Goal: Task Accomplishment & Management: Complete application form

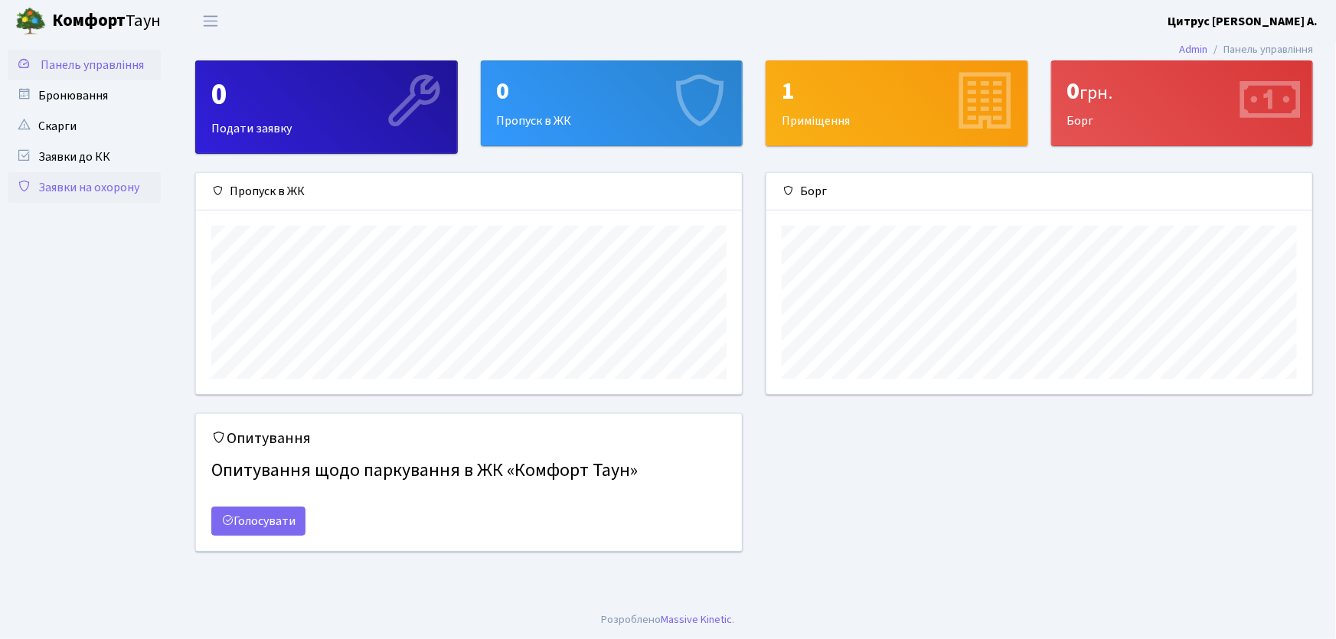
scroll to position [221, 546]
click at [91, 183] on link "Заявки на охорону" at bounding box center [84, 187] width 153 height 31
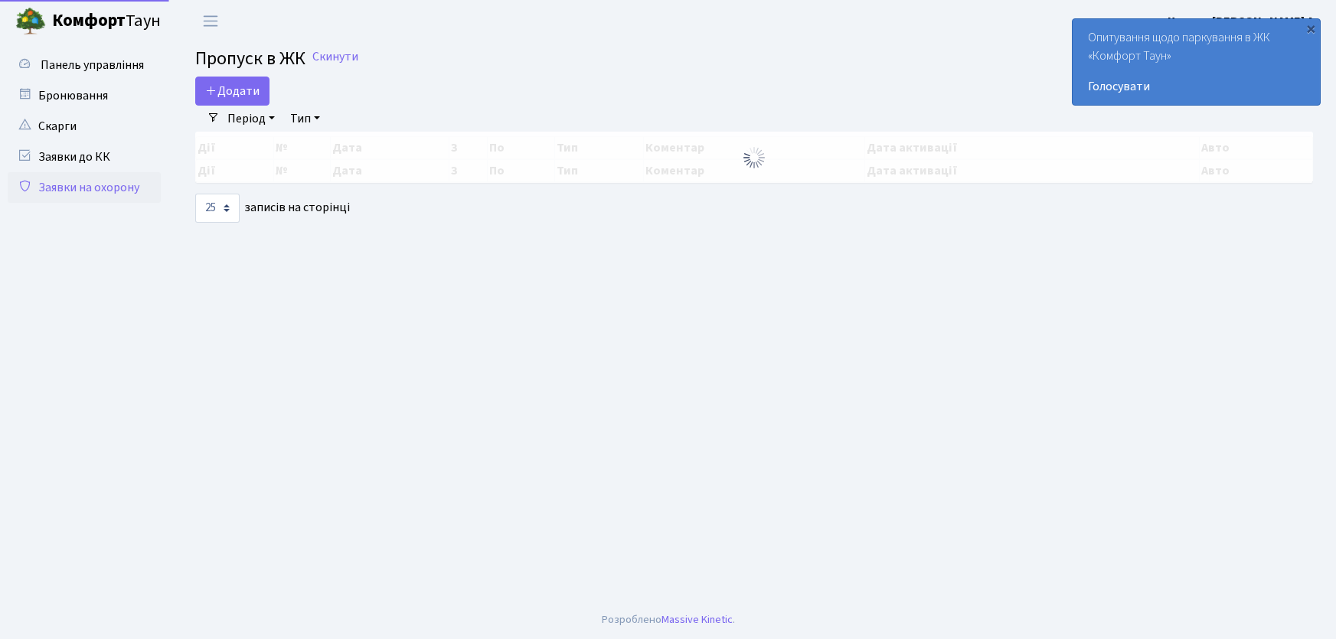
select select "25"
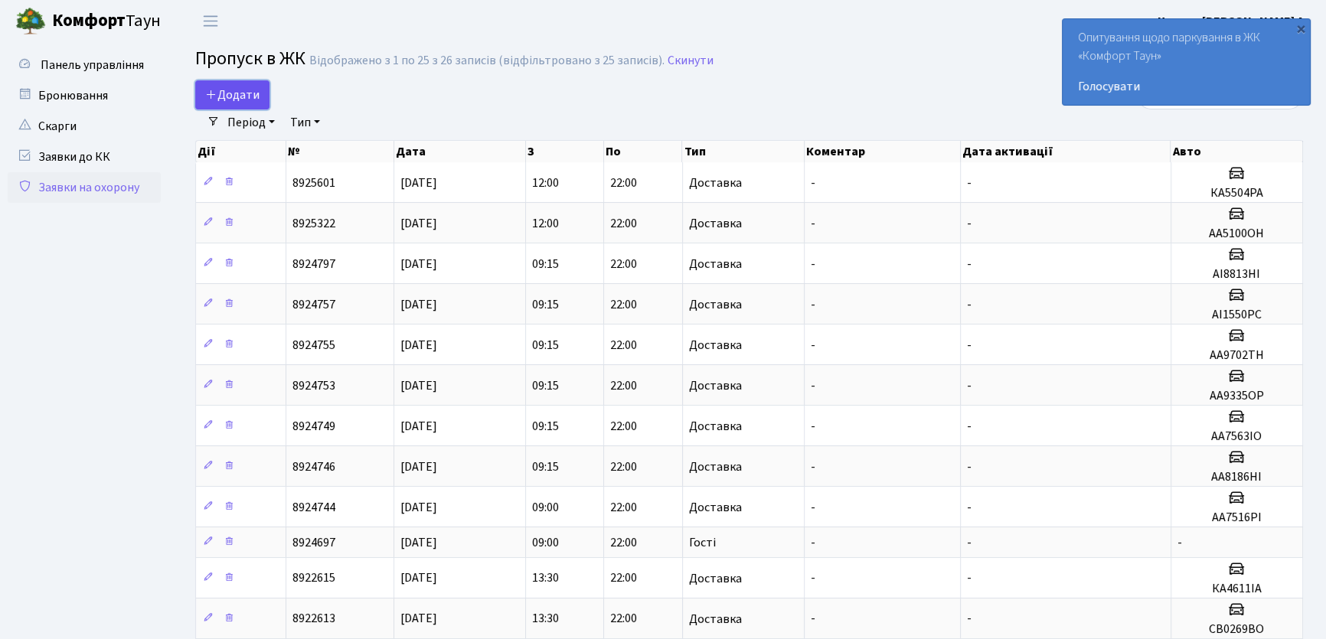
click at [228, 97] on span "Додати" at bounding box center [232, 94] width 54 height 17
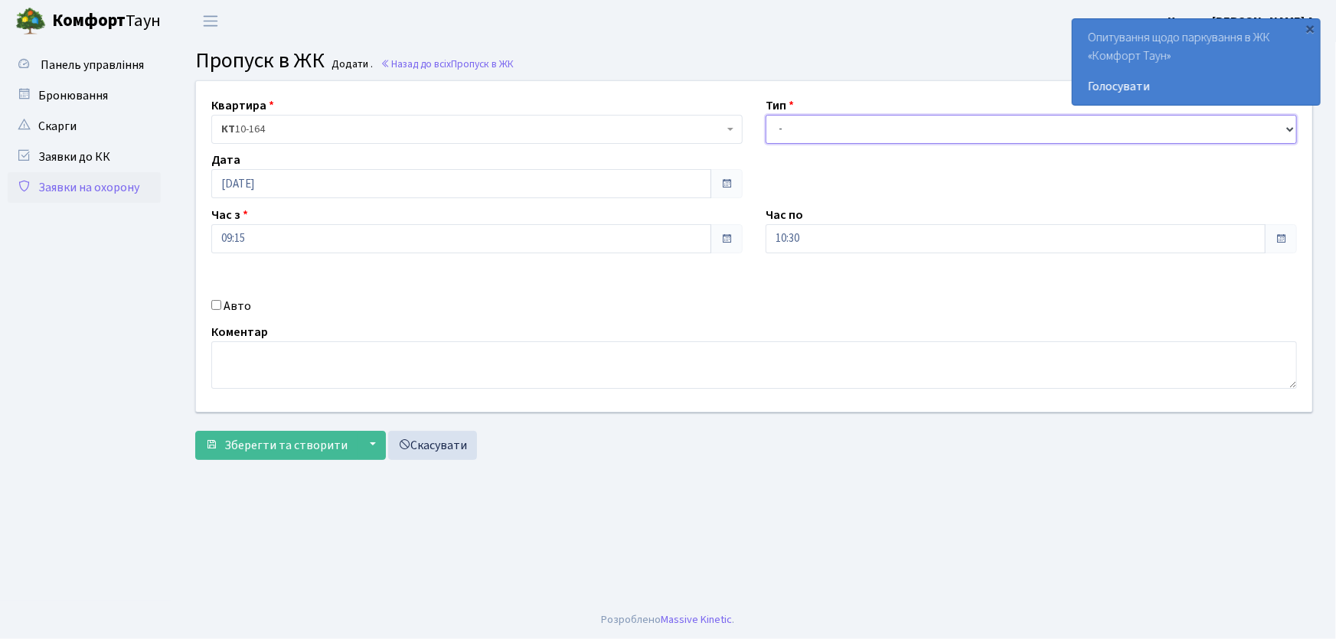
click at [796, 140] on select "- Доставка Таксі Гості Сервіс" at bounding box center [1030, 129] width 531 height 29
select select "1"
click at [765, 115] on select "- Доставка Таксі Гості Сервіс" at bounding box center [1030, 129] width 531 height 29
drag, startPoint x: 820, startPoint y: 237, endPoint x: 662, endPoint y: 233, distance: 157.7
click at [665, 236] on div "Квартира <b>КТ</b>&nbsp;&nbsp;&nbsp;&nbsp;10-164 КТ 10-164 Тип - Доставка Таксі…" at bounding box center [753, 246] width 1139 height 331
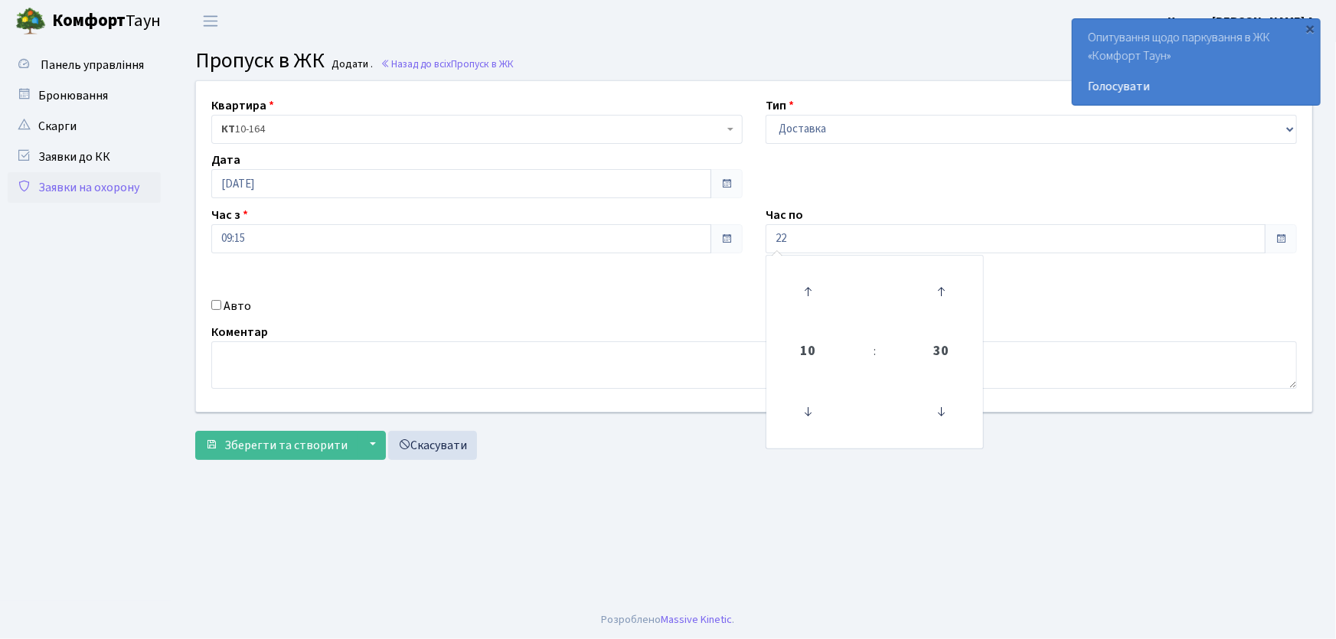
type input "22:00"
click at [217, 305] on input "Авто" at bounding box center [216, 305] width 10 height 10
checkbox input "true"
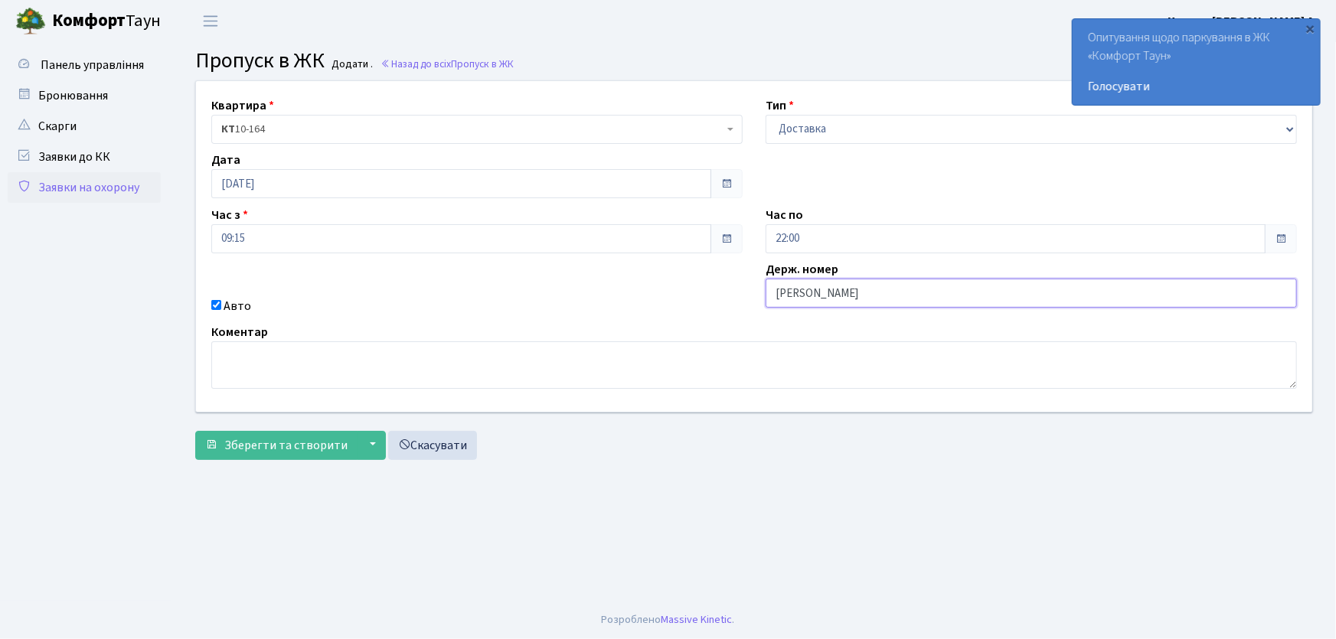
type input "АА7516PI"
click at [195, 431] on button "Зберегти та створити" at bounding box center [276, 445] width 162 height 29
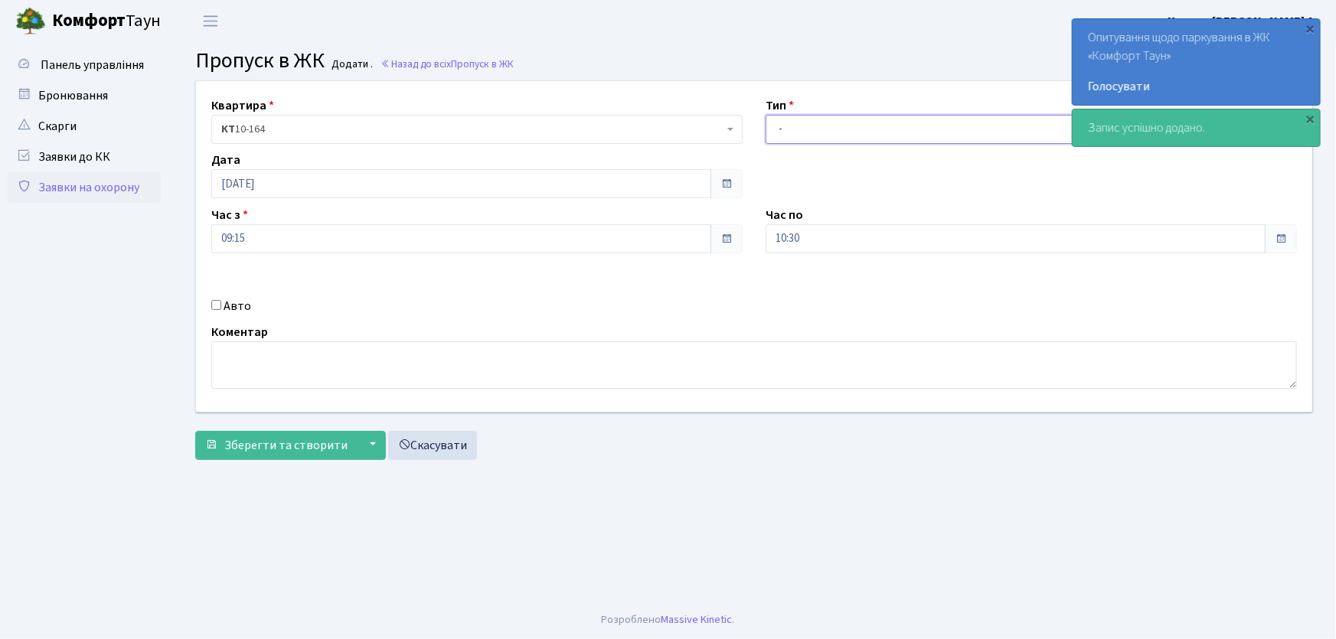
click at [801, 130] on select "- Доставка Таксі Гості Сервіс" at bounding box center [1030, 129] width 531 height 29
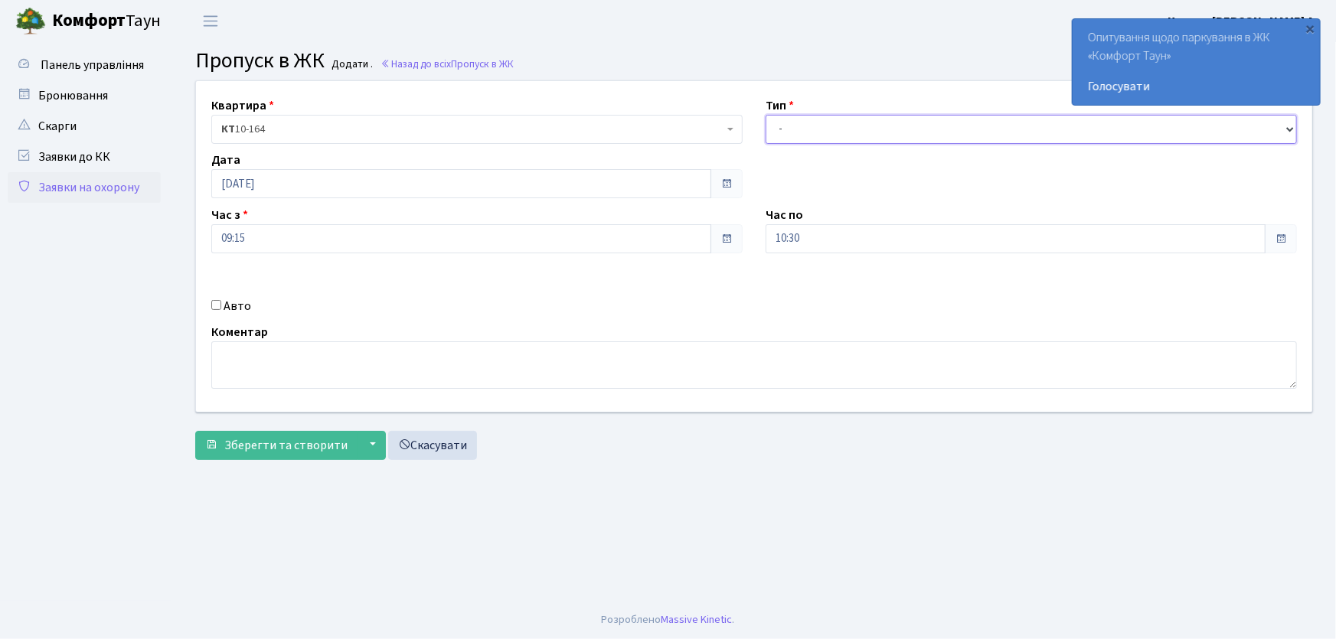
click at [810, 142] on select "- Доставка Таксі Гості Сервіс" at bounding box center [1030, 129] width 531 height 29
select select "2"
click at [765, 115] on select "- Доставка Таксі Гості Сервіс" at bounding box center [1030, 129] width 531 height 29
drag, startPoint x: 827, startPoint y: 237, endPoint x: 674, endPoint y: 253, distance: 153.9
click at [680, 255] on div "Квартира <b>КТ</b>&nbsp;&nbsp;&nbsp;&nbsp;10-164 КТ 10-164 Тип - Доставка Таксі…" at bounding box center [753, 246] width 1139 height 331
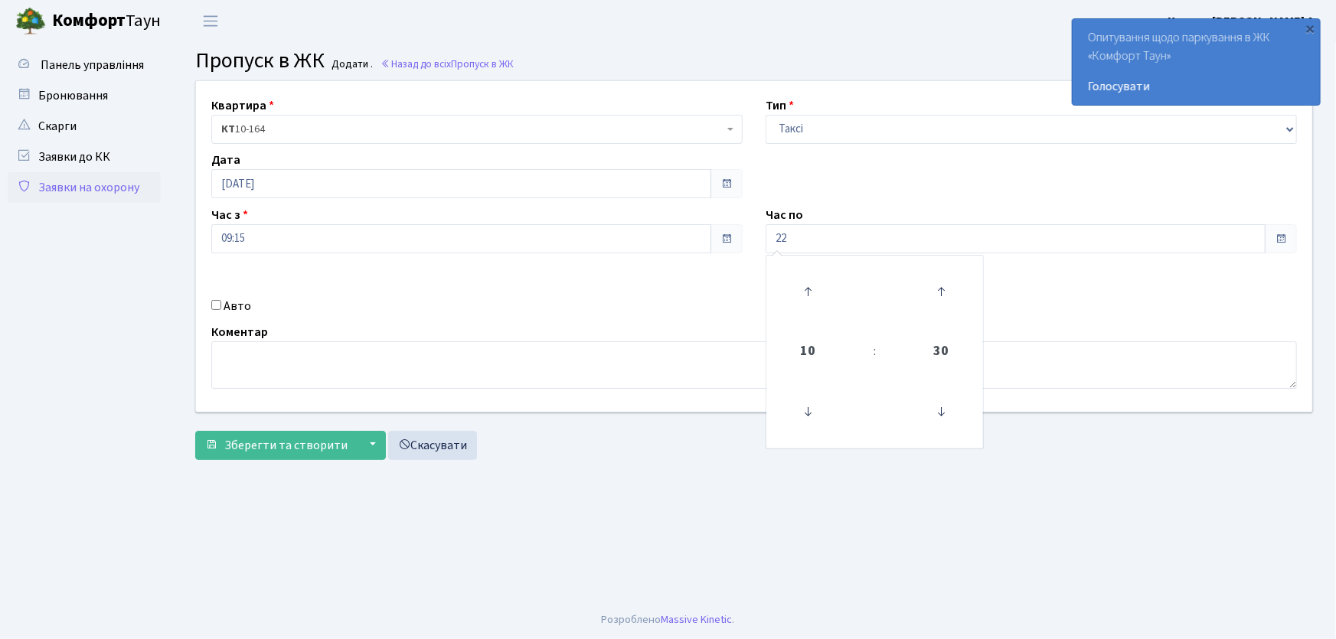
type input "22:00"
click at [837, 126] on select "- Доставка Таксі Гості Сервіс" at bounding box center [1030, 129] width 531 height 29
select select "3"
click at [765, 115] on select "- Доставка Таксі Гості Сервіс" at bounding box center [1030, 129] width 531 height 29
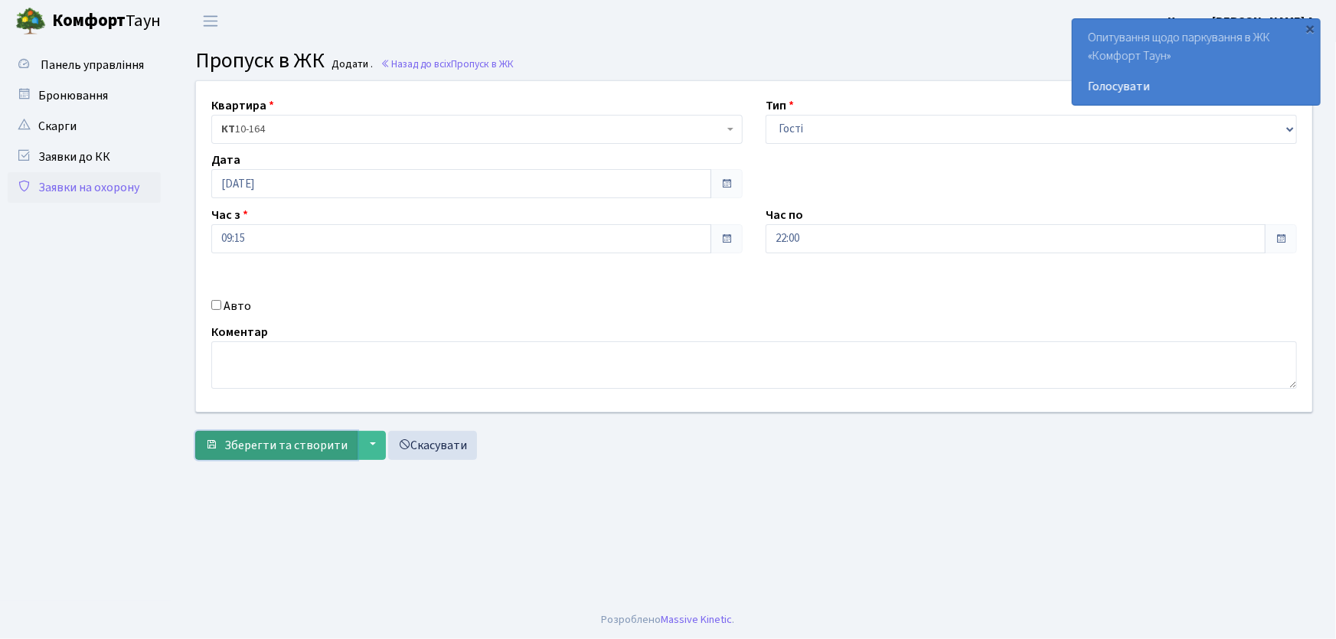
click at [256, 439] on span "Зберегти та створити" at bounding box center [285, 445] width 123 height 17
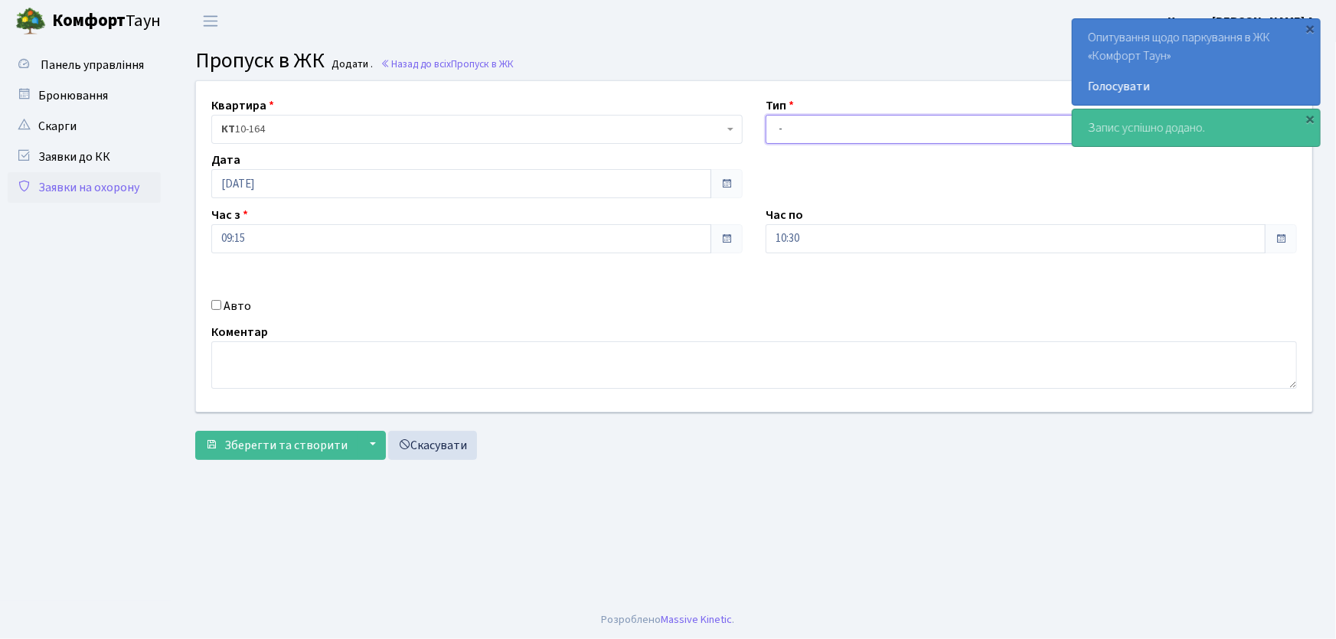
click at [801, 129] on select "- Доставка Таксі Гості Сервіс" at bounding box center [1030, 129] width 531 height 29
select select "1"
click at [765, 115] on select "- Доставка Таксі Гості Сервіс" at bounding box center [1030, 129] width 531 height 29
drag, startPoint x: 765, startPoint y: 248, endPoint x: 703, endPoint y: 249, distance: 62.0
click at [703, 249] on div "Квартира <b>КТ</b>&nbsp;&nbsp;&nbsp;&nbsp;10-164 КТ 10-164 Тип - Доставка Таксі…" at bounding box center [753, 246] width 1139 height 331
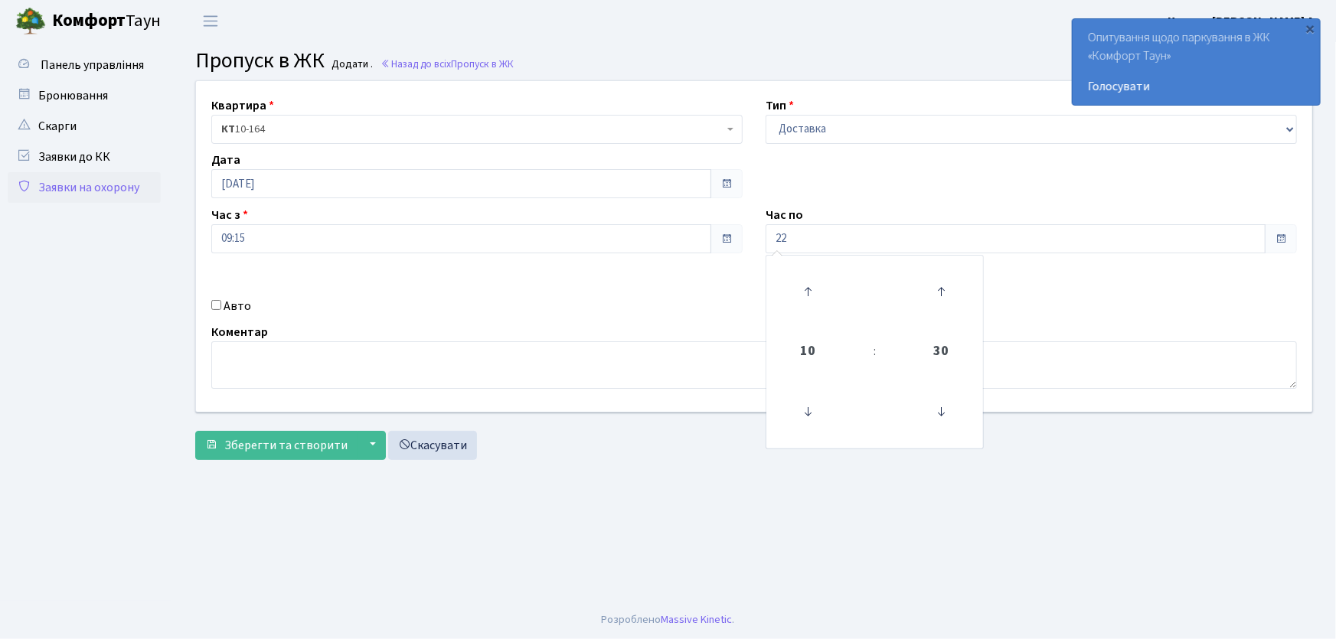
type input "22:00"
click at [218, 305] on input "Авто" at bounding box center [216, 305] width 10 height 10
checkbox input "true"
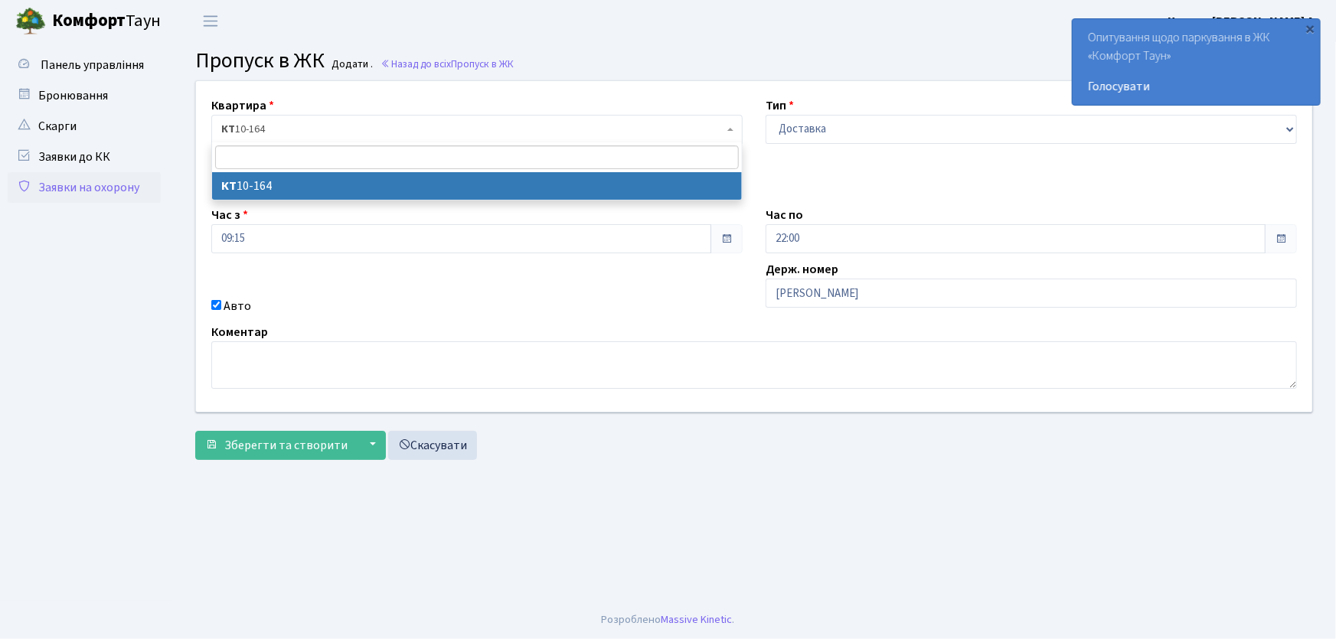
click at [571, 133] on span "КТ 10-164" at bounding box center [472, 129] width 502 height 15
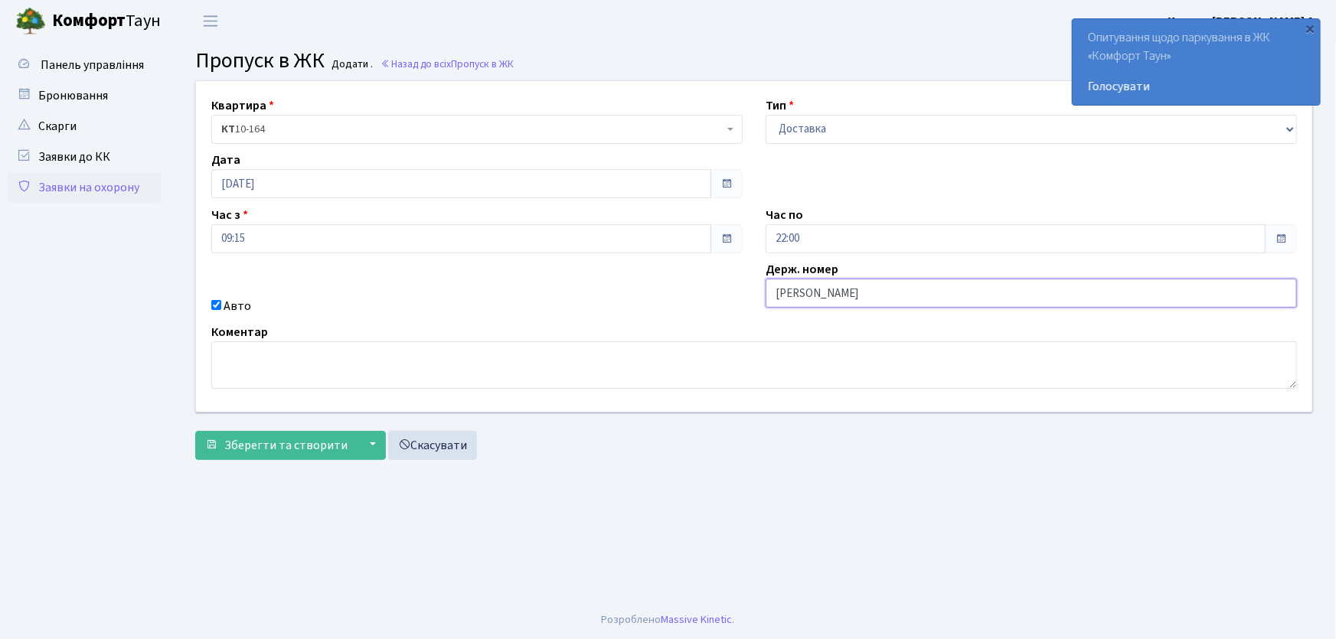
click at [824, 293] on input "[PERSON_NAME]" at bounding box center [1030, 293] width 531 height 29
type input "АА7563ІО"
click at [195, 431] on button "Зберегти та створити" at bounding box center [276, 445] width 162 height 29
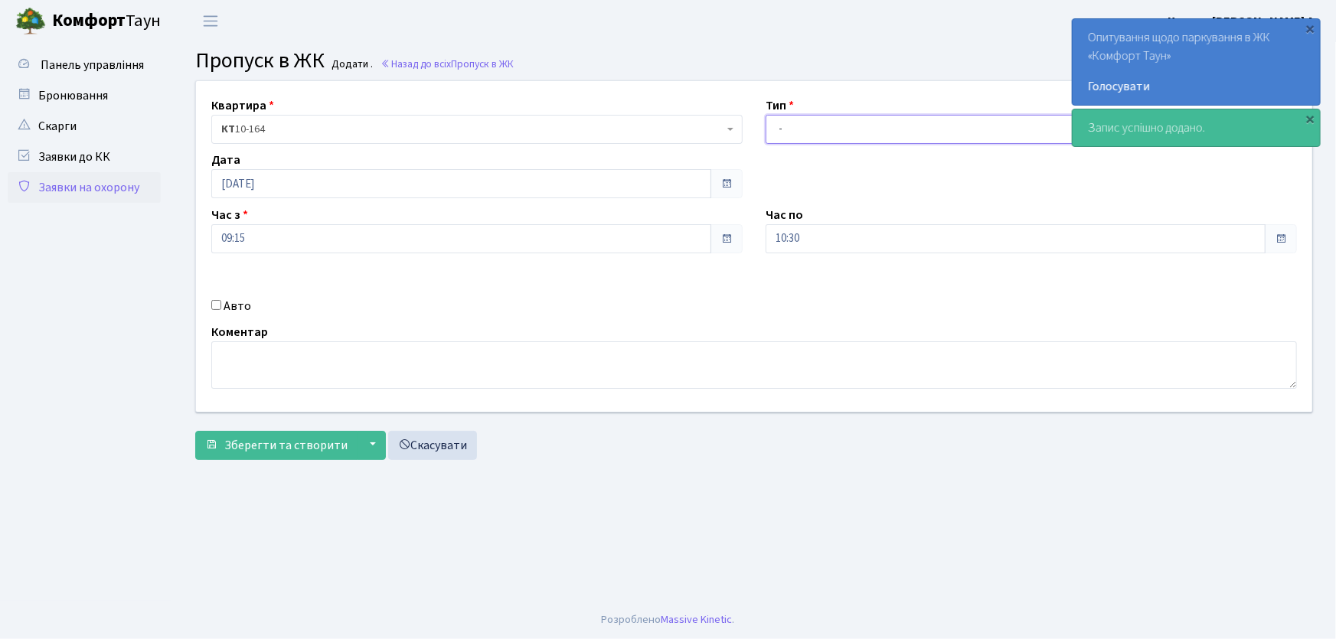
drag, startPoint x: 782, startPoint y: 129, endPoint x: 796, endPoint y: 138, distance: 16.8
click at [782, 129] on select "- Доставка Таксі Гості Сервіс" at bounding box center [1030, 129] width 531 height 29
select select "1"
click at [765, 115] on select "- Доставка Таксі Гості Сервіс" at bounding box center [1030, 129] width 531 height 29
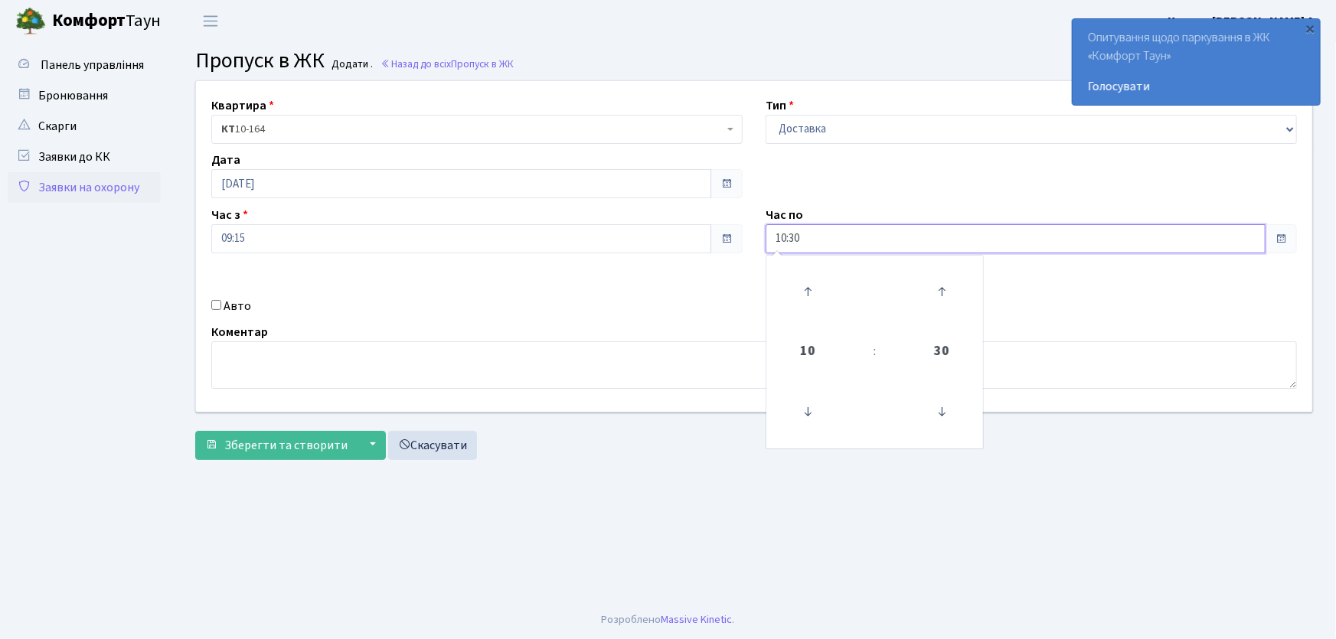
drag, startPoint x: 780, startPoint y: 245, endPoint x: 698, endPoint y: 253, distance: 82.3
click at [698, 253] on div "Квартира <b>КТ</b>&nbsp;&nbsp;&nbsp;&nbsp;10-164 КТ 10-164 Тип - Доставка Таксі…" at bounding box center [753, 246] width 1139 height 331
type input "22:00"
drag, startPoint x: 213, startPoint y: 305, endPoint x: 298, endPoint y: 306, distance: 85.0
click at [221, 305] on div "Авто" at bounding box center [477, 306] width 554 height 18
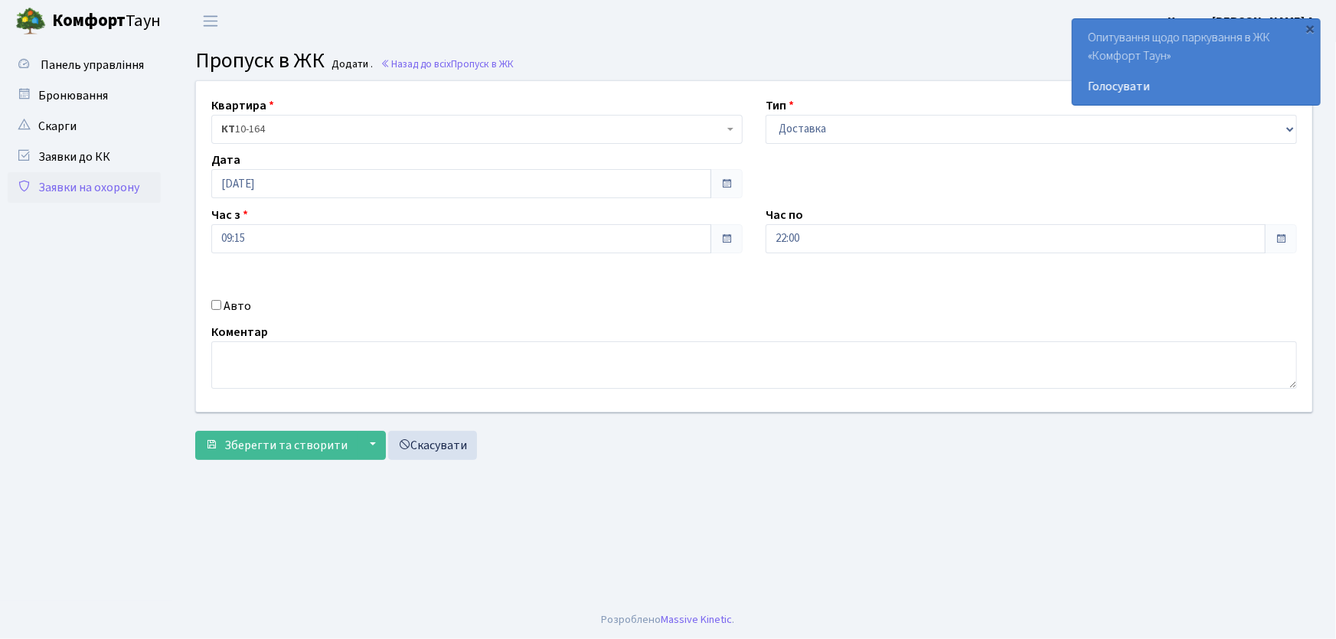
drag, startPoint x: 211, startPoint y: 306, endPoint x: 220, endPoint y: 306, distance: 8.4
click at [217, 306] on input "Авто" at bounding box center [216, 305] width 10 height 10
checkbox input "true"
type input "АА9335ОР"
click at [195, 431] on button "Зберегти та створити" at bounding box center [276, 445] width 162 height 29
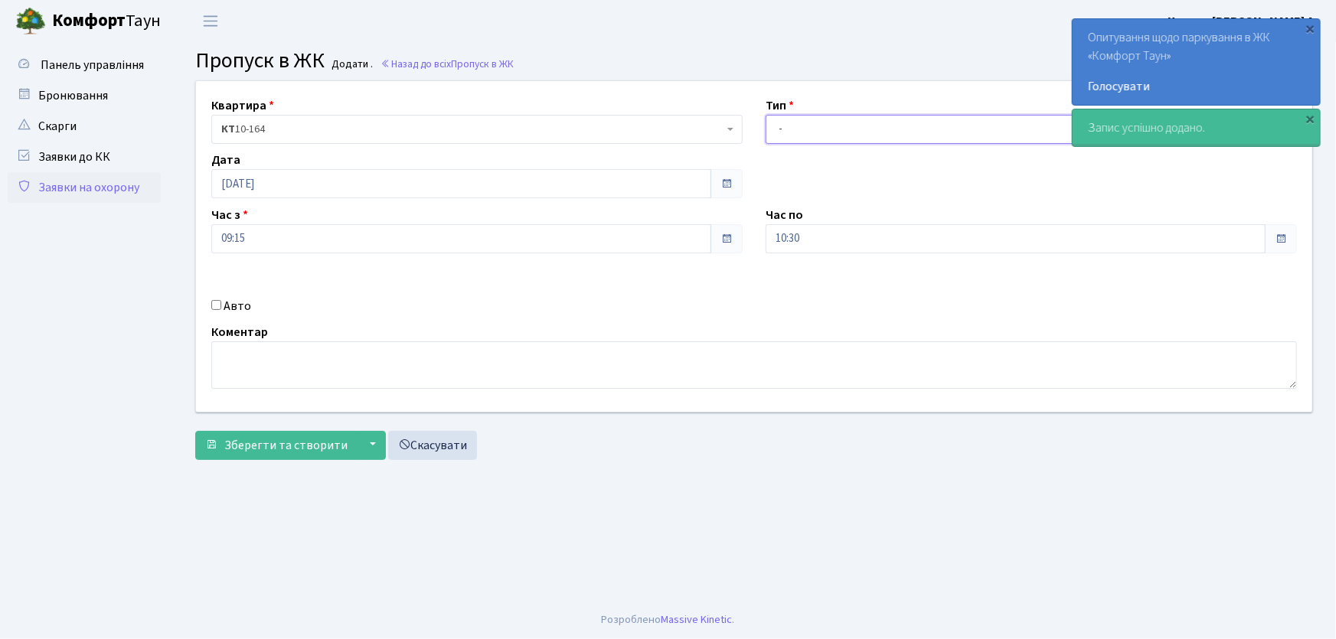
click at [804, 131] on select "- Доставка Таксі Гості Сервіс" at bounding box center [1030, 129] width 531 height 29
select select "1"
click at [765, 115] on select "- Доставка Таксі Гості Сервіс" at bounding box center [1030, 129] width 531 height 29
drag, startPoint x: 808, startPoint y: 246, endPoint x: 756, endPoint y: 253, distance: 52.5
click at [756, 253] on div "Квартира <b>КТ</b>&nbsp;&nbsp;&nbsp;&nbsp;10-164 КТ 10-164 Тип - Доставка Таксі…" at bounding box center [753, 246] width 1139 height 331
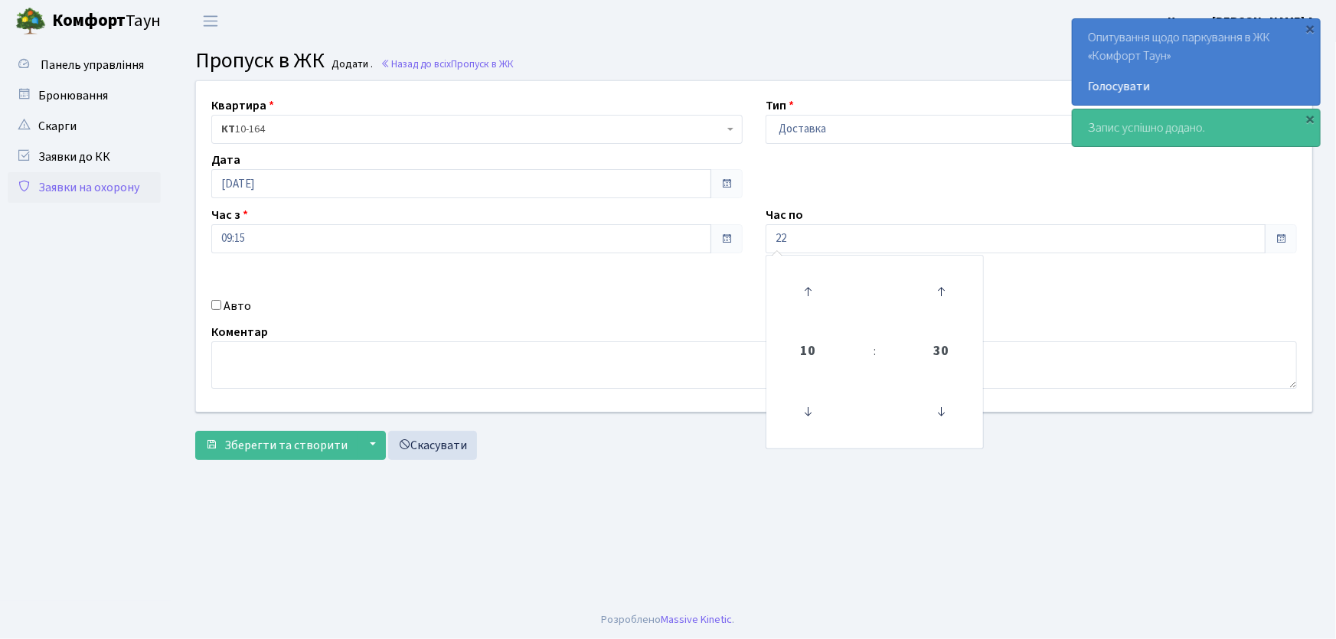
type input "22:00"
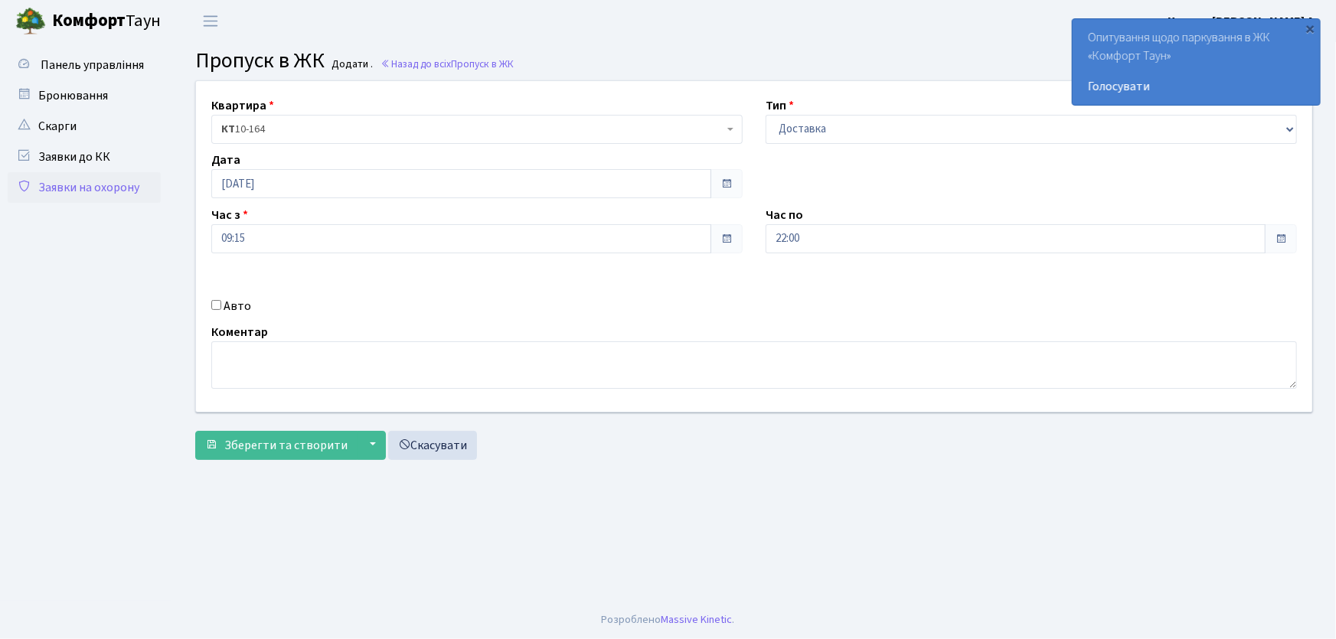
click at [224, 305] on label "Авто" at bounding box center [238, 306] width 28 height 18
click at [221, 305] on input "Авто" at bounding box center [216, 305] width 10 height 10
checkbox input "true"
type input "АА9702ТН"
click at [195, 431] on button "Зберегти та створити" at bounding box center [276, 445] width 162 height 29
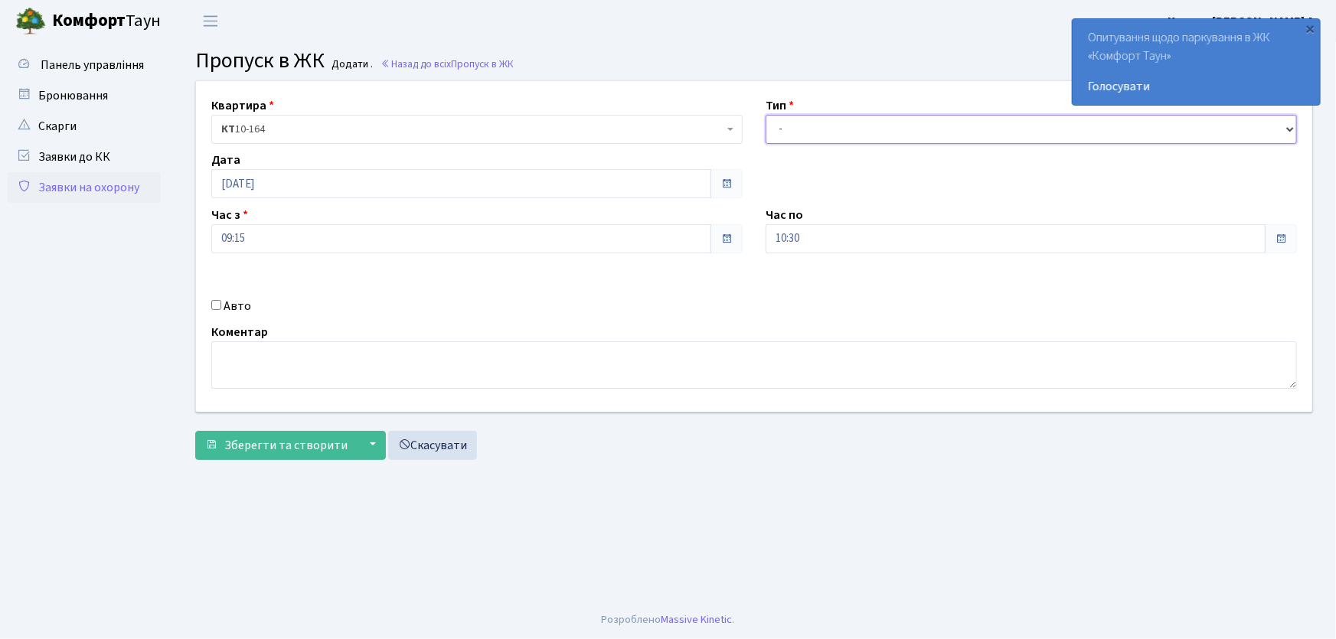
click at [804, 135] on select "- Доставка Таксі Гості Сервіс" at bounding box center [1030, 129] width 531 height 29
select select "1"
click at [765, 115] on select "- Доставка Таксі Гості Сервіс" at bounding box center [1030, 129] width 531 height 29
drag, startPoint x: 817, startPoint y: 244, endPoint x: 755, endPoint y: 245, distance: 62.0
click at [765, 244] on input "10:30" at bounding box center [1015, 238] width 500 height 29
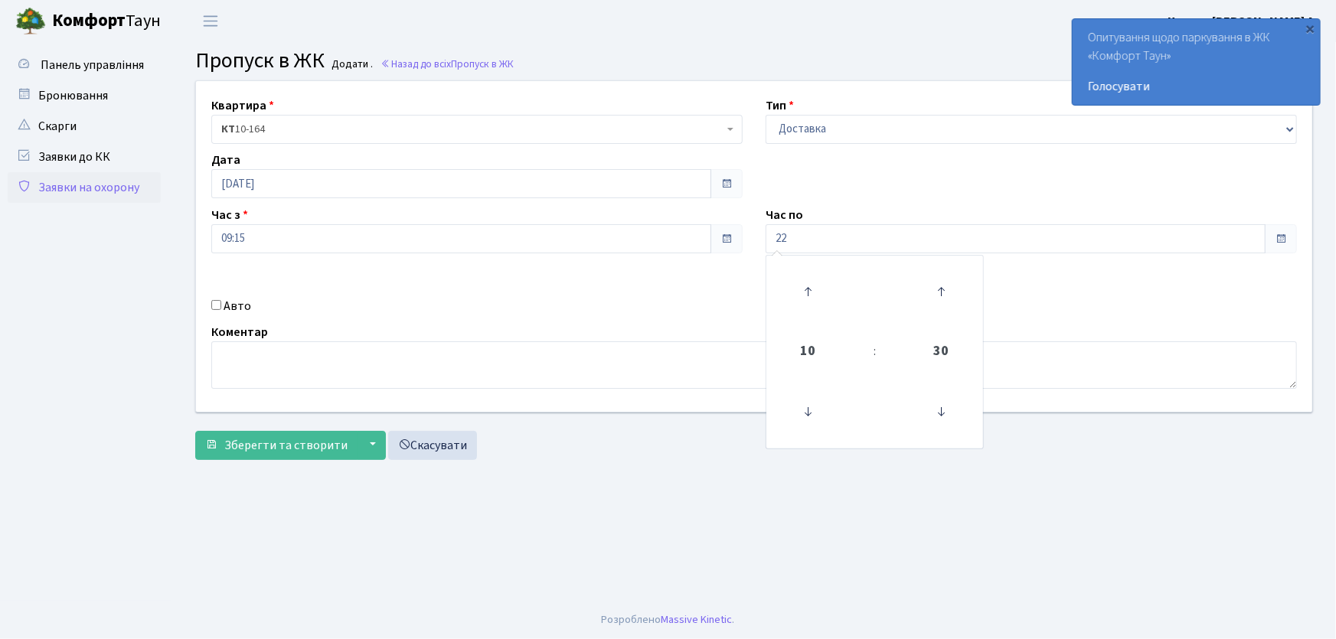
type input "22:00"
drag, startPoint x: 216, startPoint y: 306, endPoint x: 226, endPoint y: 308, distance: 10.1
click at [217, 306] on input "Авто" at bounding box center [216, 305] width 10 height 10
checkbox input "true"
type input "ка5503іо"
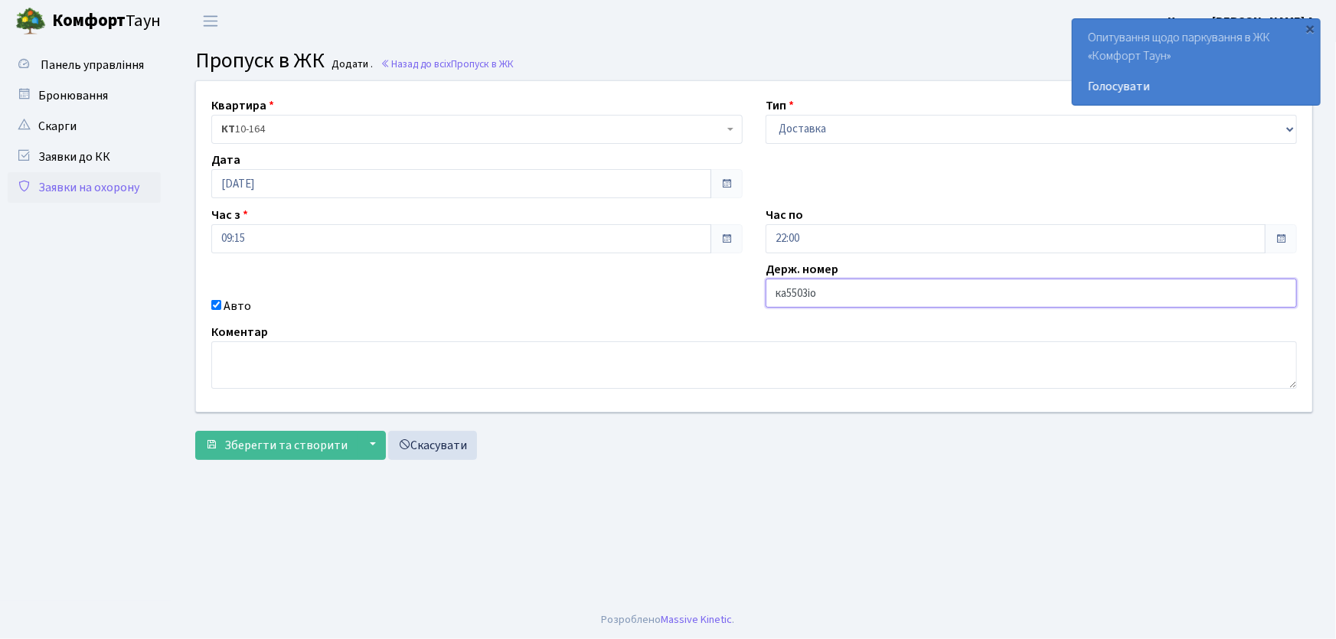
click at [195, 431] on button "Зберегти та створити" at bounding box center [276, 445] width 162 height 29
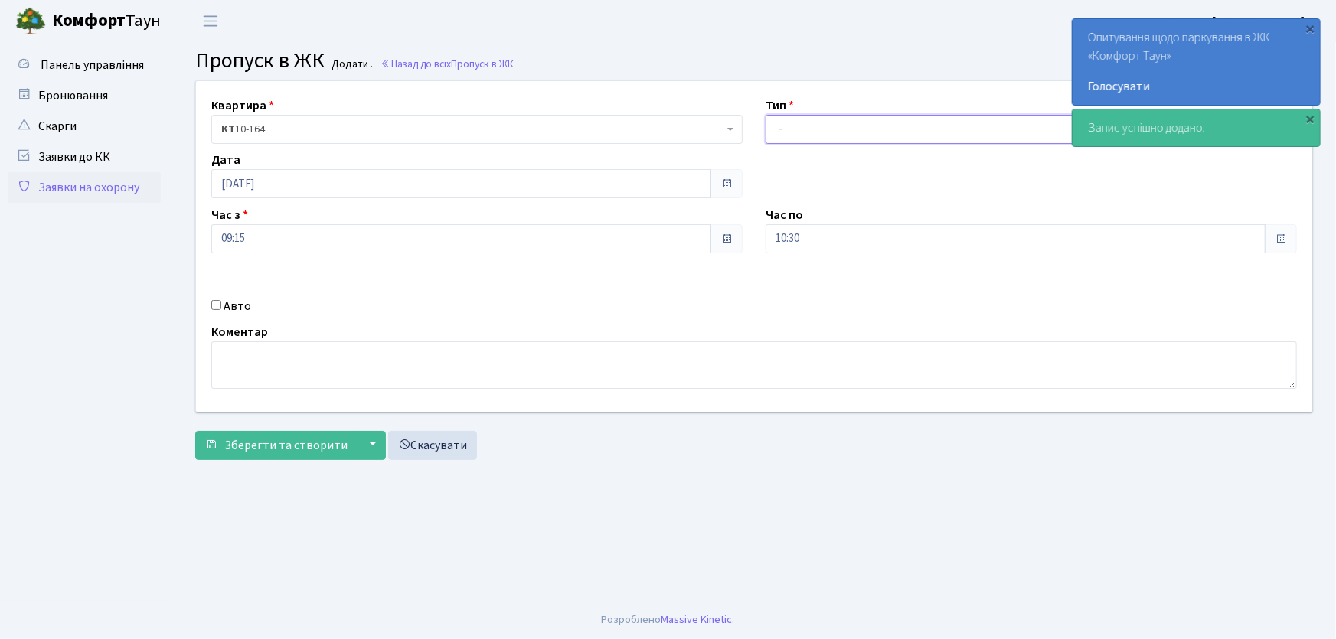
click at [788, 130] on select "- Доставка Таксі Гості Сервіс" at bounding box center [1030, 129] width 531 height 29
select select "1"
click at [765, 115] on select "- Доставка Таксі Гості Сервіс" at bounding box center [1030, 129] width 531 height 29
drag, startPoint x: 823, startPoint y: 246, endPoint x: 720, endPoint y: 246, distance: 103.3
click at [736, 248] on div "Квартира <b>КТ</b>&nbsp;&nbsp;&nbsp;&nbsp;10-164 КТ 10-164 Тип - Доставка Таксі…" at bounding box center [753, 246] width 1139 height 331
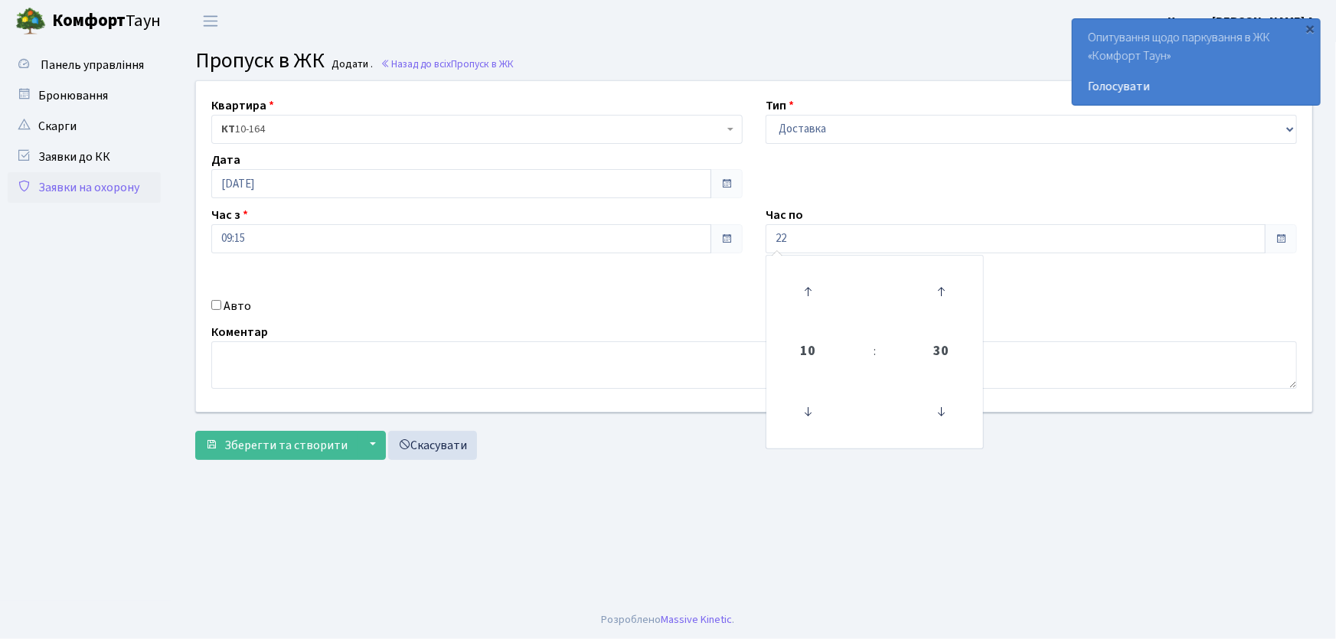
type input "22:00"
click at [217, 306] on input "Авто" at bounding box center [216, 305] width 10 height 10
checkbox input "true"
type input "КА5504РА"
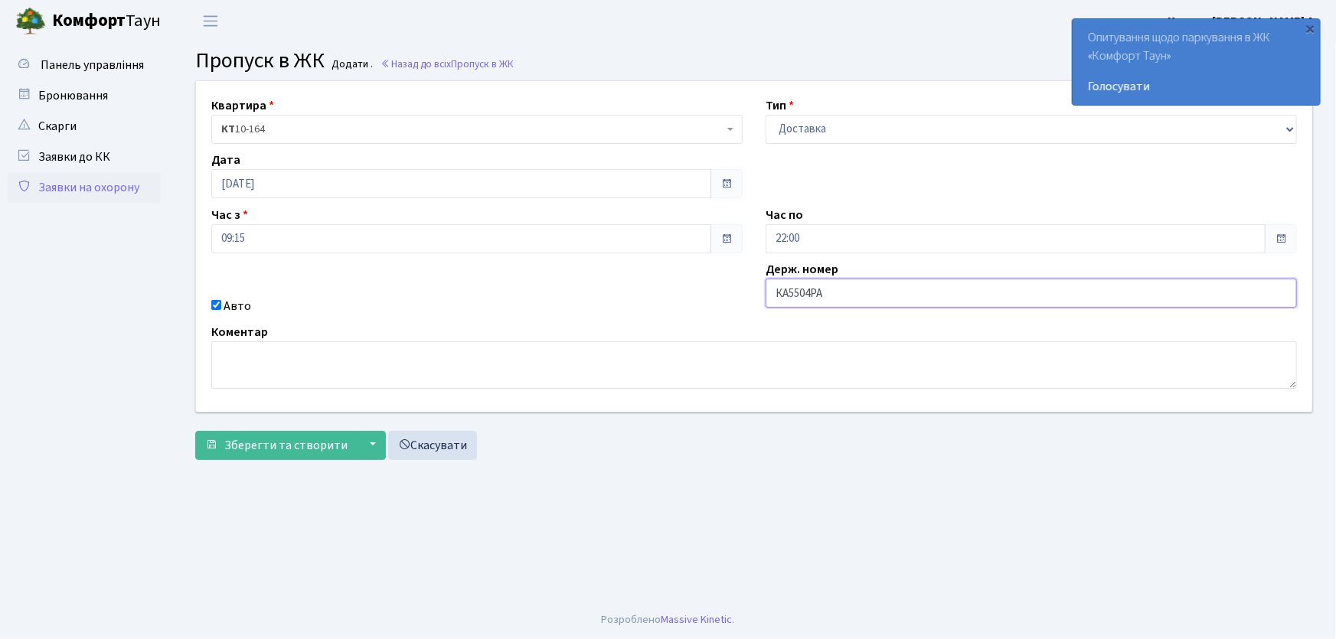
click at [195, 431] on button "Зберегти та створити" at bounding box center [276, 445] width 162 height 29
